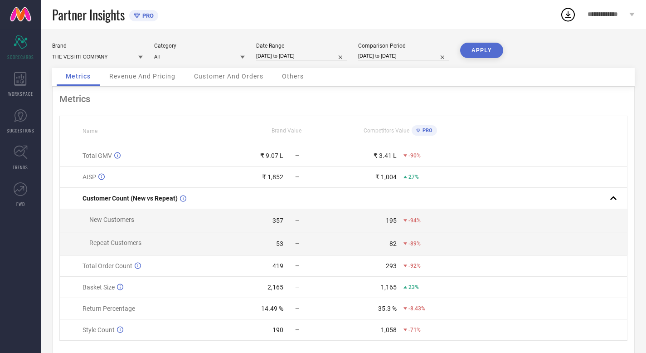
click at [167, 83] on div "Revenue And Pricing" at bounding box center [142, 77] width 84 height 18
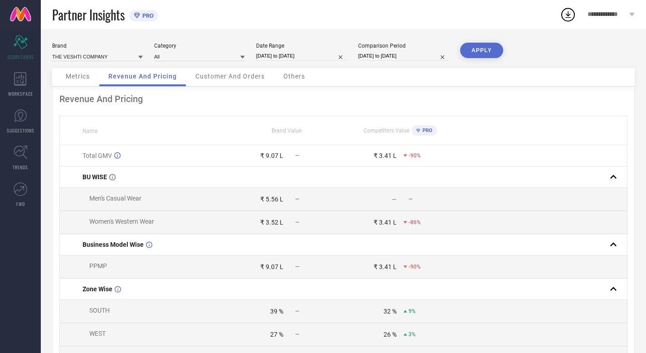
click at [212, 76] on span "Customer And Orders" at bounding box center [229, 76] width 69 height 7
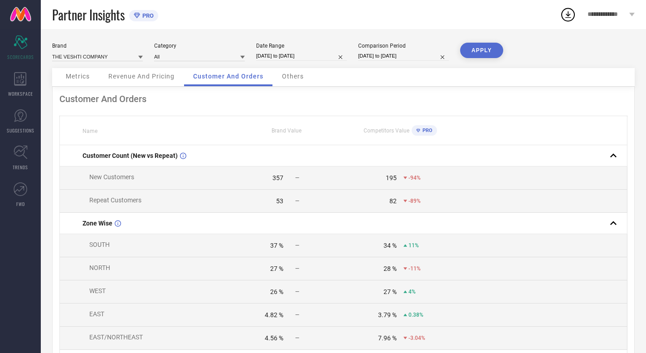
click at [285, 80] on span "Others" at bounding box center [293, 76] width 22 height 7
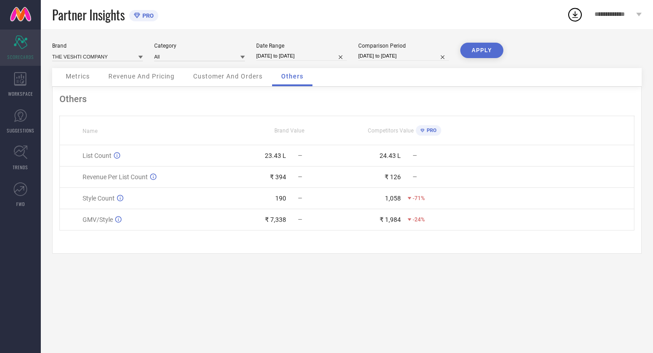
click at [27, 41] on icon "Scorecard" at bounding box center [21, 42] width 14 height 14
click at [25, 109] on icon at bounding box center [21, 116] width 14 height 14
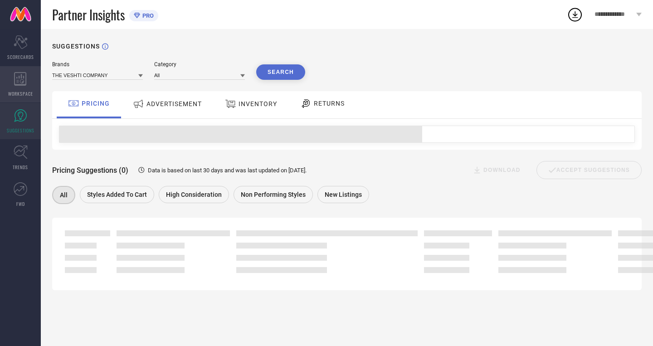
click at [28, 79] on div "WORKSPACE" at bounding box center [20, 84] width 41 height 36
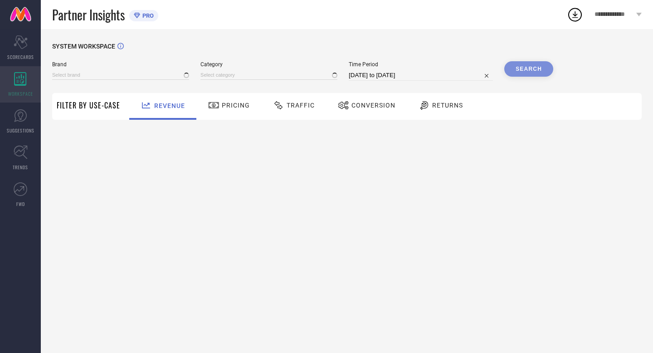
type input "THE VESHTI COMPANY"
type input "All"
